Goal: Go to known website: Access a specific website the user already knows

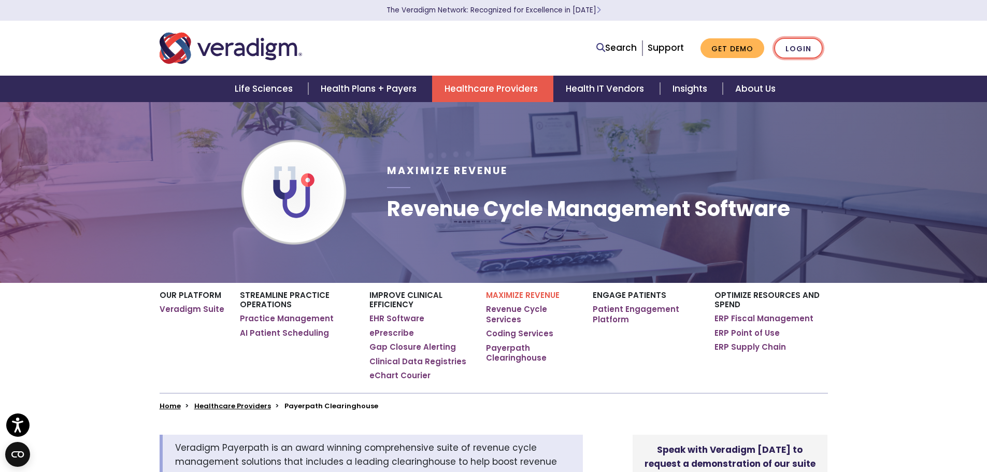
click at [810, 47] on link "Login" at bounding box center [798, 48] width 49 height 21
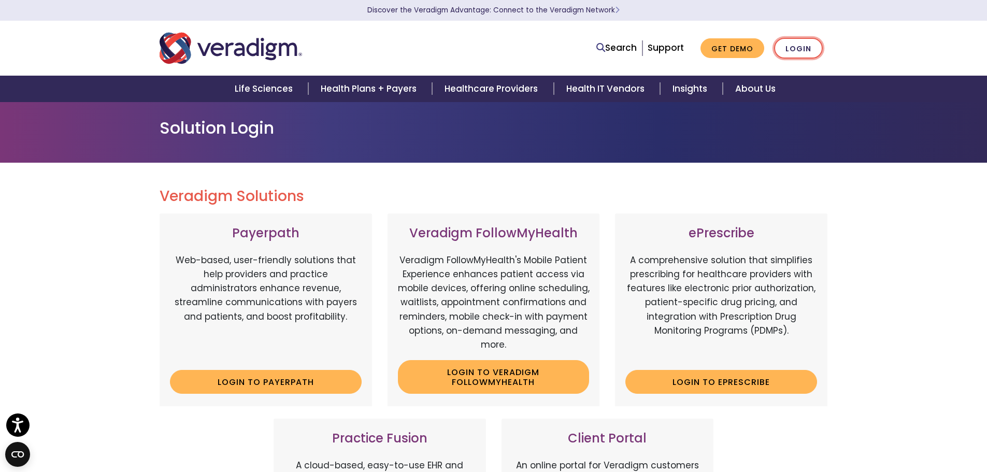
click at [791, 51] on link "Login" at bounding box center [798, 48] width 49 height 21
click at [803, 48] on link "Login" at bounding box center [798, 48] width 49 height 21
click at [283, 383] on link "Login to Payerpath" at bounding box center [266, 382] width 192 height 24
